Goal: Task Accomplishment & Management: Use online tool/utility

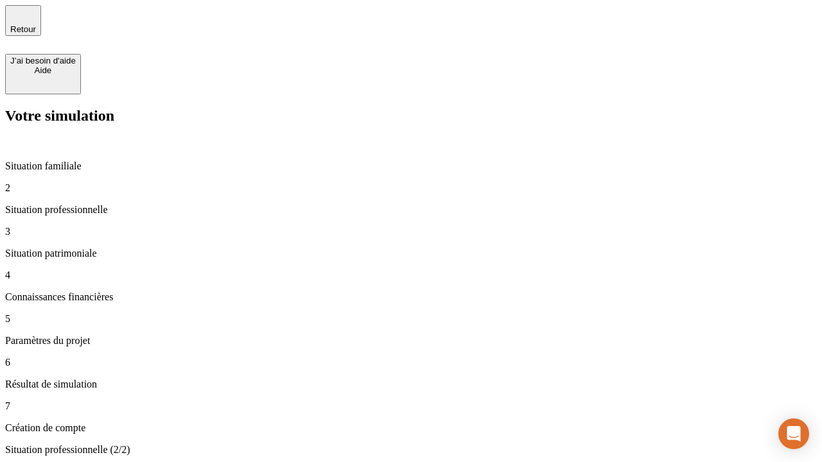
type input "30 000"
type input "40 000"
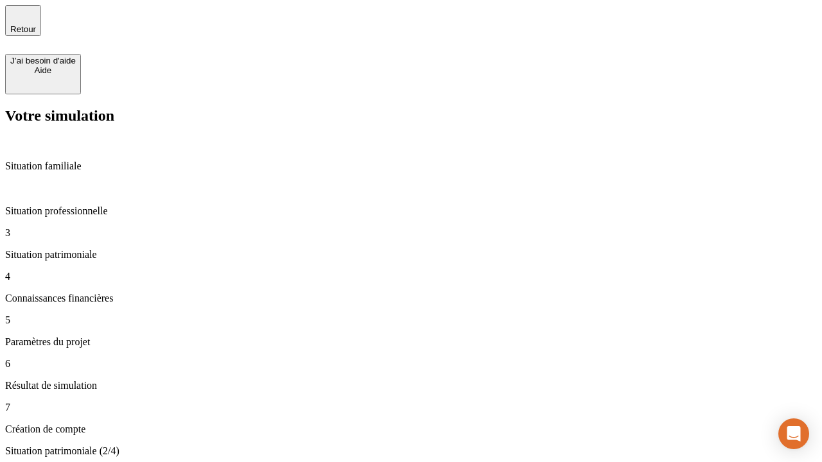
type input "1 100"
type input "20"
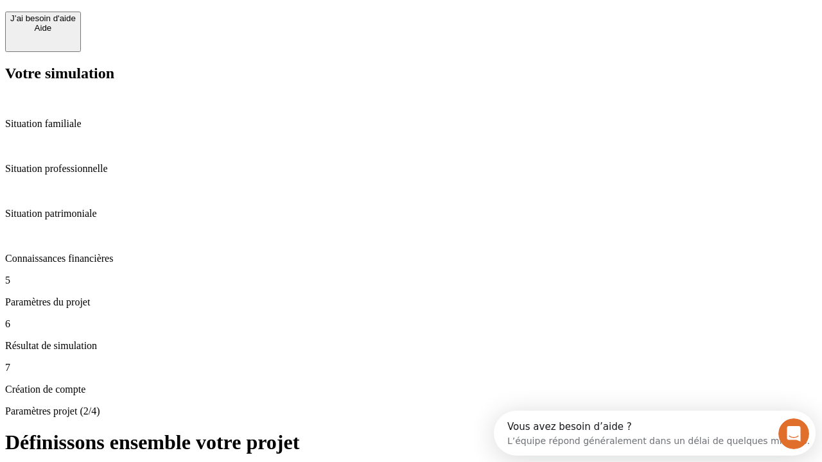
scroll to position [12, 0]
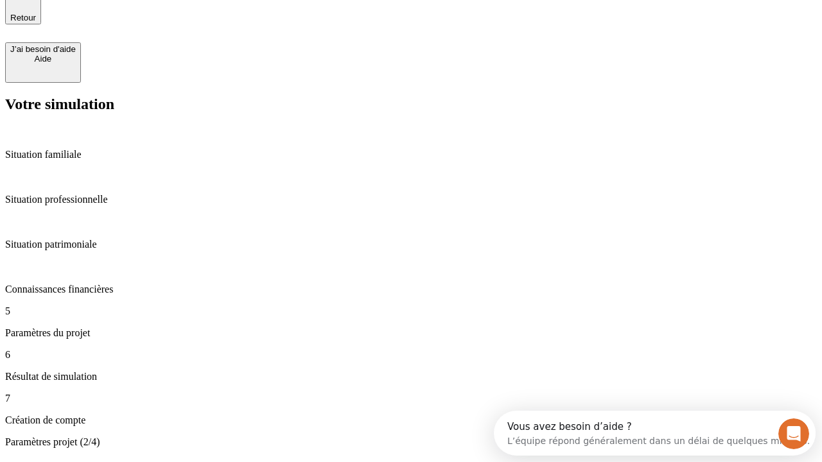
type input "40"
type input "62"
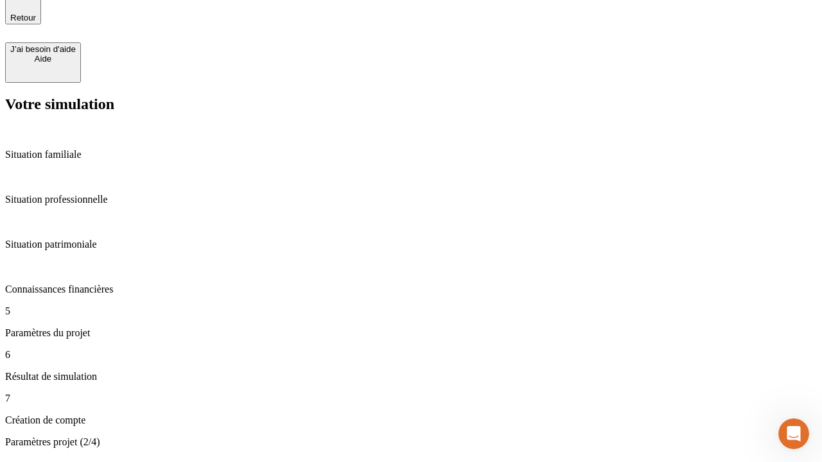
type input "50 000"
type input "640"
